Goal: Check status: Check status

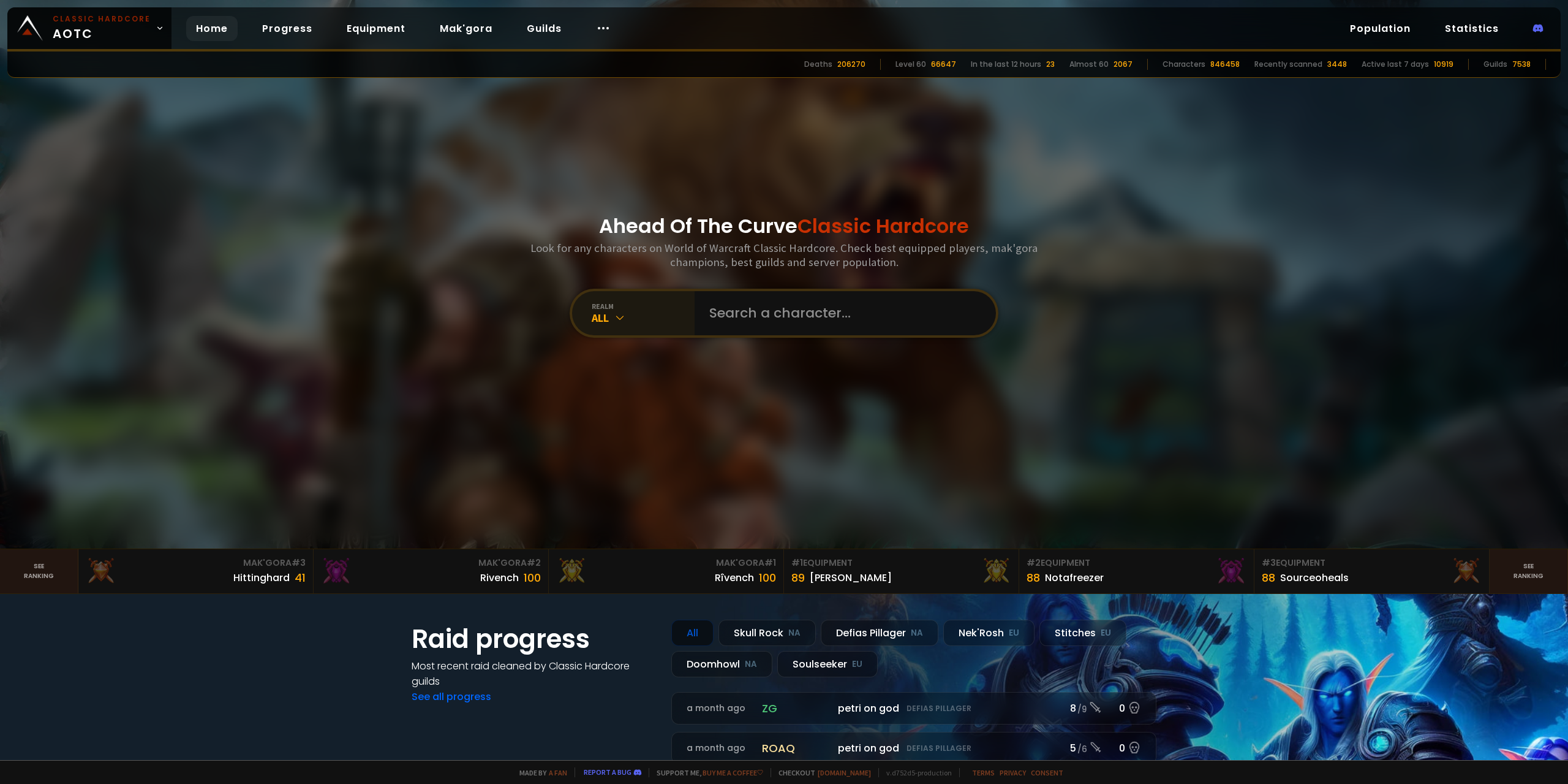
click at [614, 316] on icon at bounding box center [620, 317] width 12 height 12
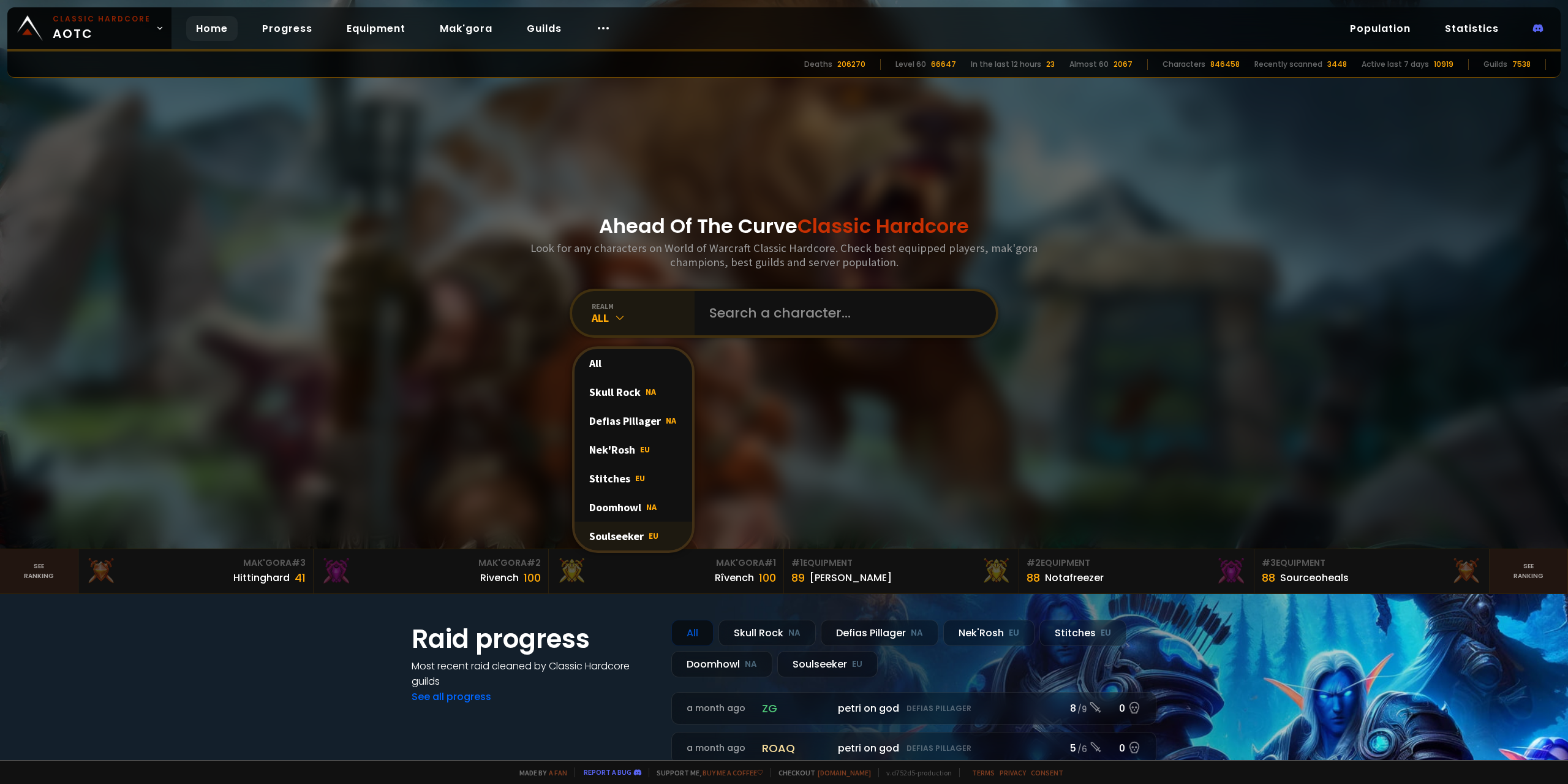
click at [630, 538] on div "Soulseeker EU" at bounding box center [633, 536] width 118 height 29
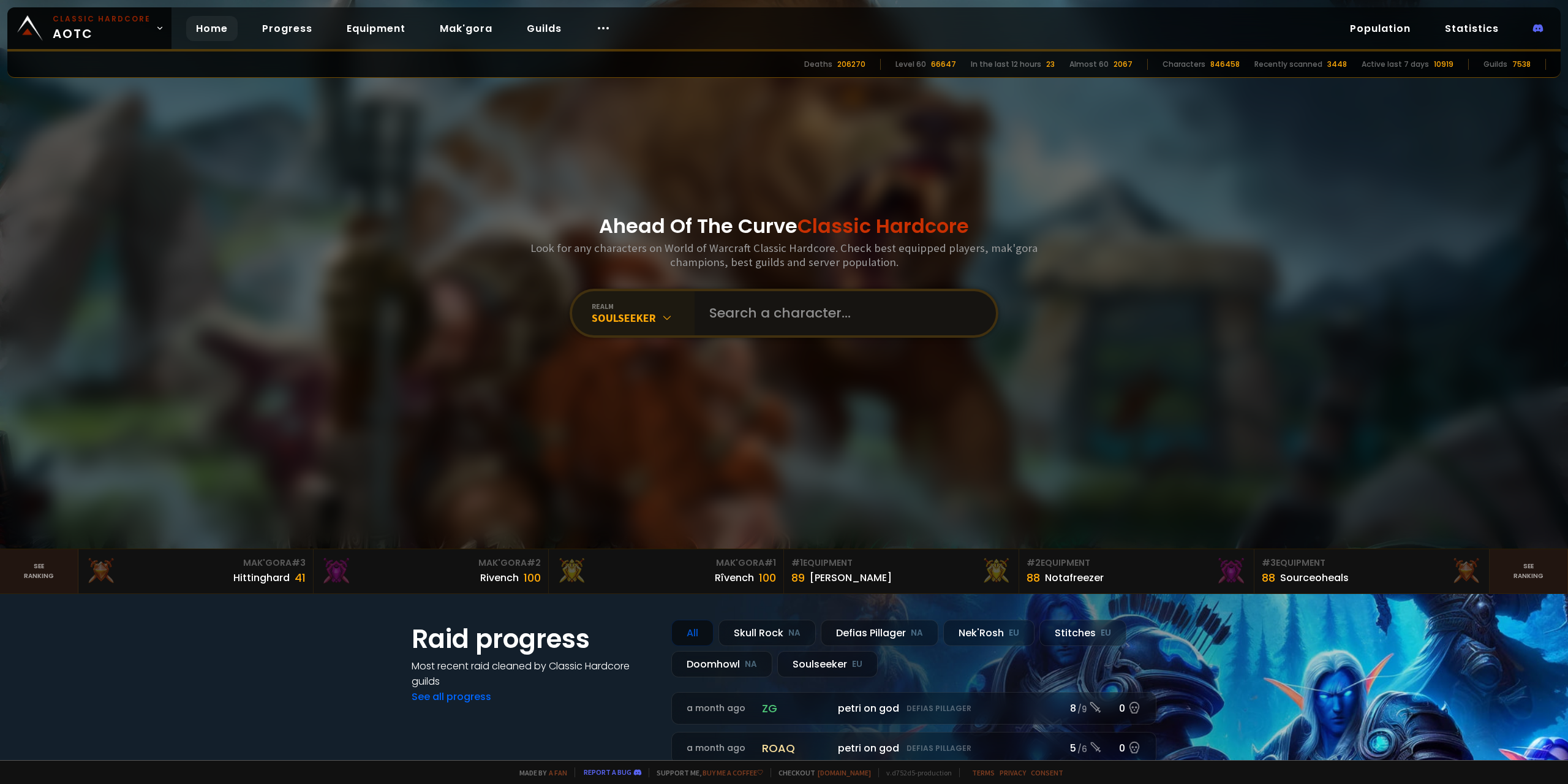
click at [812, 316] on input "text" at bounding box center [841, 313] width 280 height 44
type input "hexualy"
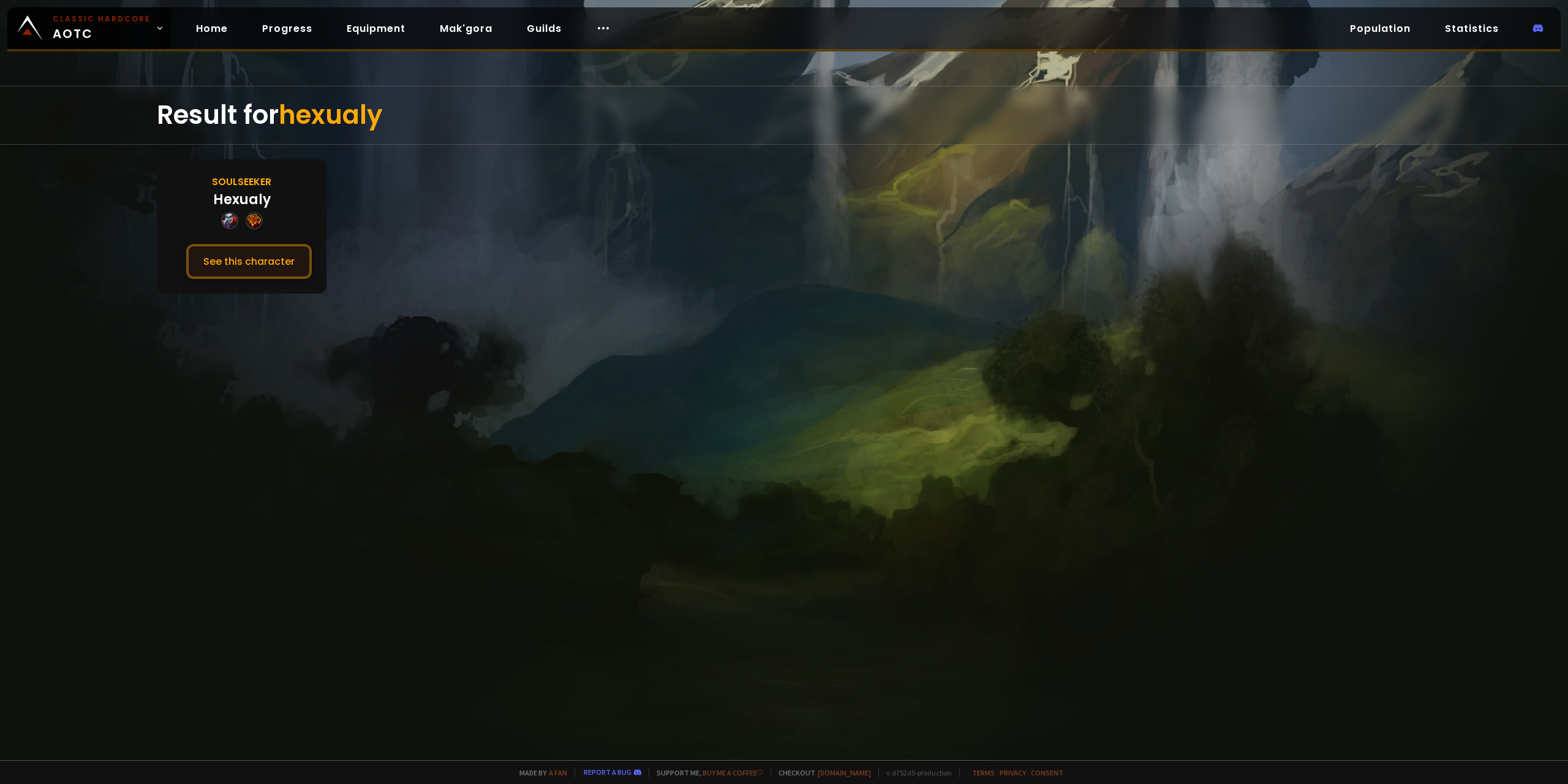
click at [248, 270] on button "See this character" at bounding box center [249, 262] width 126 height 35
